Goal: Transaction & Acquisition: Purchase product/service

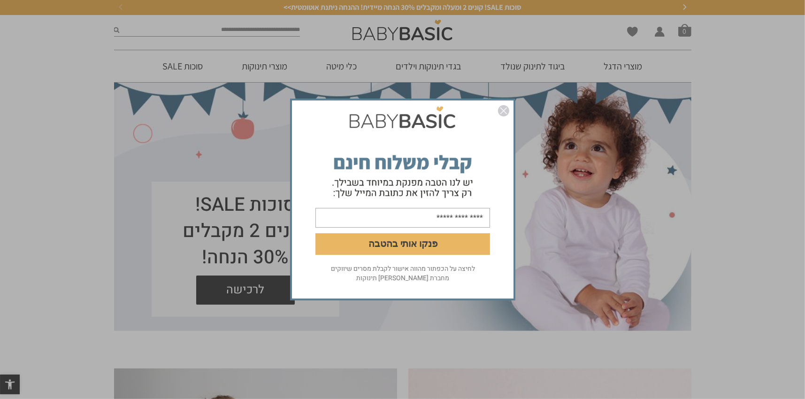
click at [475, 86] on div "פנקו אותי בהטבה לחיצה על הכפתור מהווה אישור לקבלת מסרים שיווקים מחברת [PERSON_N…" at bounding box center [402, 199] width 805 height 399
click at [505, 113] on img "סגור" at bounding box center [503, 110] width 11 height 11
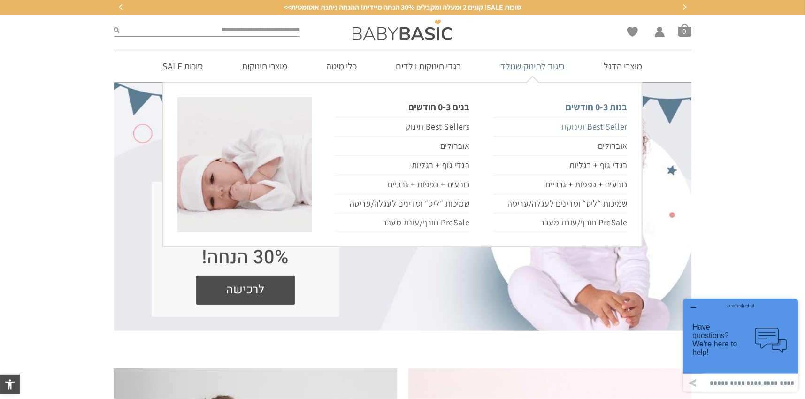
click at [584, 124] on link "Best Seller תינוקת" at bounding box center [560, 127] width 134 height 20
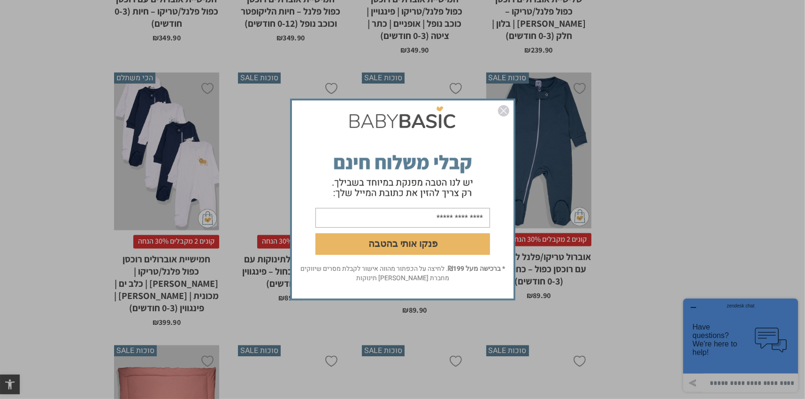
scroll to position [1549, 0]
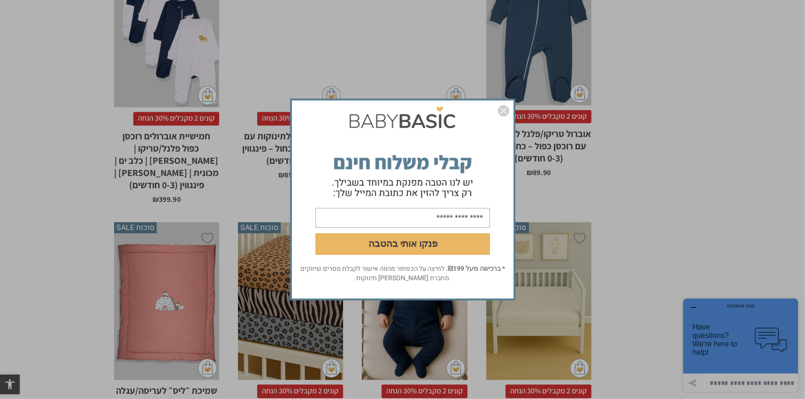
click at [504, 110] on img "סגור" at bounding box center [503, 110] width 11 height 11
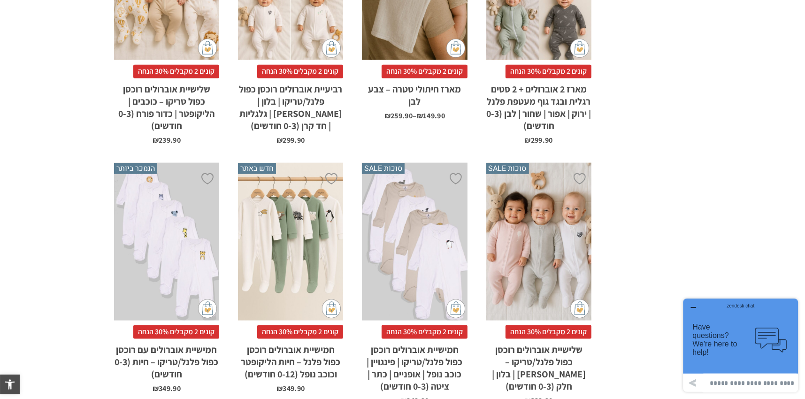
scroll to position [1033, 0]
